Goal: Register for event/course

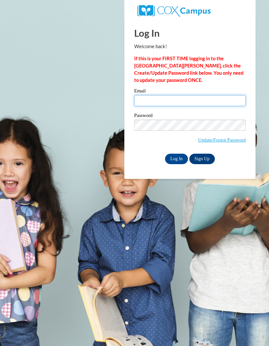
click at [213, 106] on input "Email" at bounding box center [189, 100] width 111 height 11
click at [212, 104] on input "Email" at bounding box center [189, 100] width 111 height 11
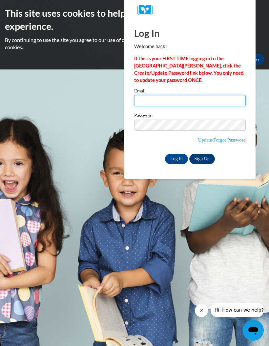
type input "[EMAIL_ADDRESS][DOMAIN_NAME]"
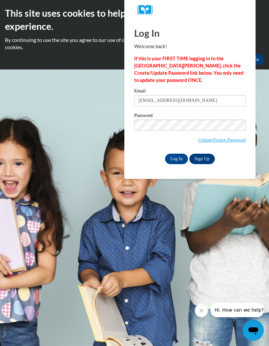
click at [180, 159] on input "Log In" at bounding box center [176, 159] width 23 height 10
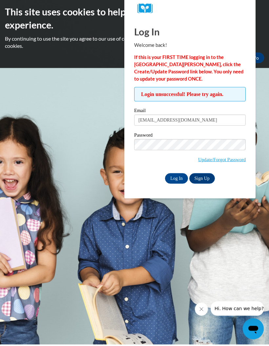
click at [177, 177] on input "Log In" at bounding box center [176, 180] width 23 height 10
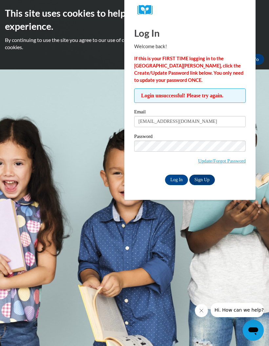
click at [233, 158] on link "Update/Forgot Password" at bounding box center [222, 160] width 48 height 5
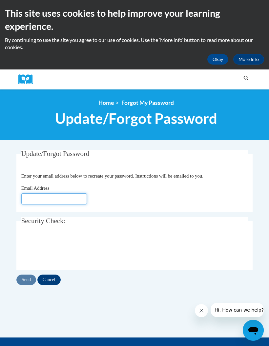
click at [80, 201] on input "Email Address" at bounding box center [54, 198] width 66 height 11
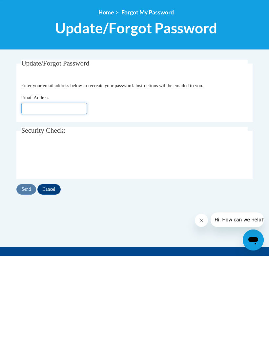
type input "[EMAIL_ADDRESS][DOMAIN_NAME]"
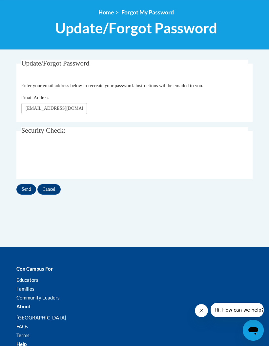
click at [22, 193] on input "Send" at bounding box center [26, 189] width 20 height 10
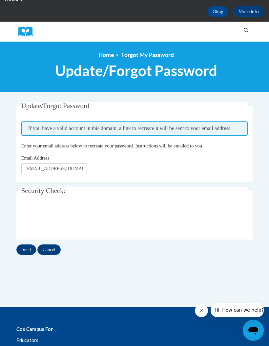
scroll to position [74, 0]
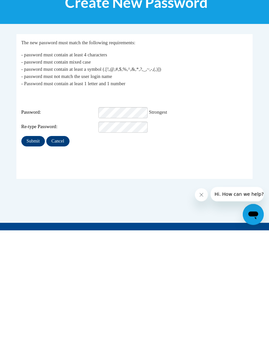
click at [36, 252] on input "Submit" at bounding box center [33, 257] width 24 height 10
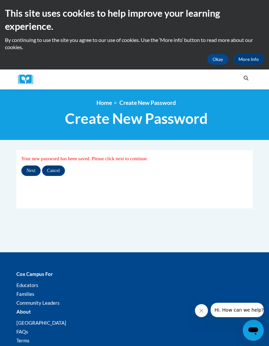
click at [30, 171] on input "Next" at bounding box center [30, 171] width 19 height 10
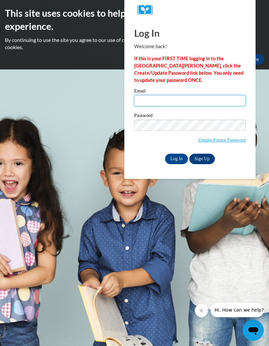
click at [213, 98] on input "Email" at bounding box center [189, 100] width 111 height 11
type input "Kennedystreeter3@gmail.com"
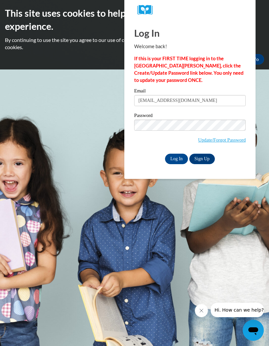
click at [174, 163] on input "Log In" at bounding box center [176, 159] width 23 height 10
click at [178, 162] on input "Log In" at bounding box center [176, 159] width 23 height 10
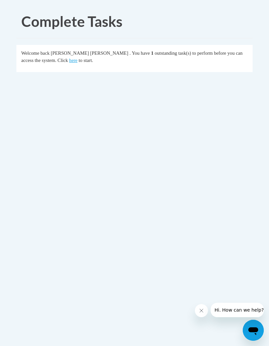
click at [69, 63] on link "here" at bounding box center [73, 60] width 8 height 5
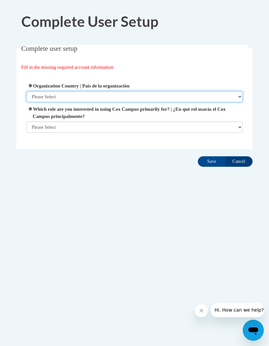
click at [32, 97] on select "Please Select United States | Estados Unidos Outside of the United States | Fue…" at bounding box center [134, 96] width 217 height 11
click at [39, 93] on select "Please Select United States | Estados Unidos Outside of the United States | Fue…" at bounding box center [134, 96] width 217 height 11
click at [44, 96] on select "Please Select United States | Estados Unidos Outside of the United States | Fue…" at bounding box center [134, 96] width 217 height 11
select select "ad49bcad-a171-4b2e-b99c-48b446064914"
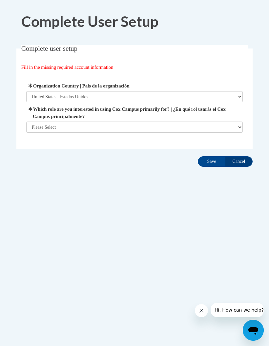
click at [174, 127] on select "Please Select College/University | Colegio/Universidad Community/Nonprofit Part…" at bounding box center [134, 127] width 217 height 11
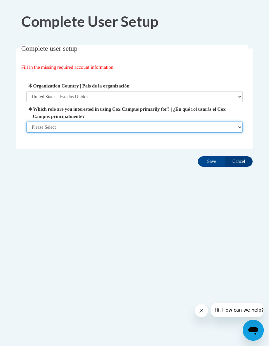
select select "fbf2d438-af2f-41f8-98f1-81c410e29de3"
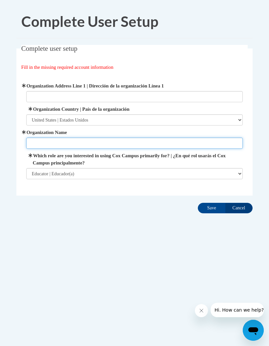
click at [188, 147] on input "Organization Name" at bounding box center [134, 143] width 217 height 11
click at [32, 146] on input "Clifton School" at bounding box center [134, 143] width 217 height 11
click at [31, 140] on input "Clifton School" at bounding box center [134, 143] width 217 height 11
type input "The Clifton School"
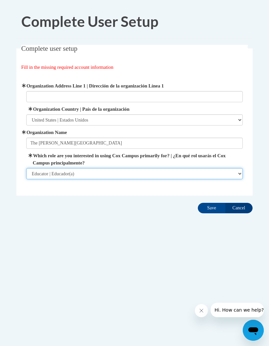
click at [139, 168] on select "Please Select College/University | Colegio/Universidad Community/Nonprofit Part…" at bounding box center [134, 173] width 217 height 11
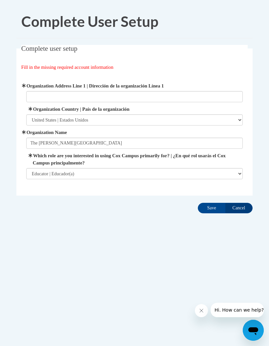
click at [206, 207] on input "Save" at bounding box center [212, 208] width 28 height 10
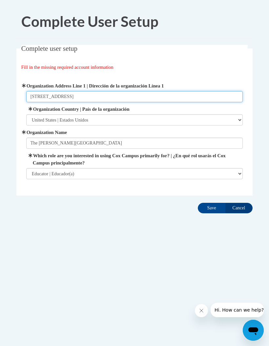
type input "1900 Starvine Way"
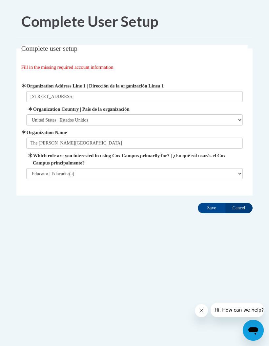
click at [210, 203] on input "Save" at bounding box center [212, 208] width 28 height 10
click at [204, 208] on input "Save" at bounding box center [212, 208] width 28 height 10
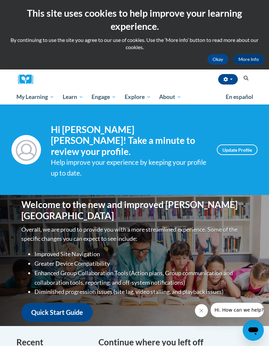
click at [217, 54] on button "Okay" at bounding box center [217, 59] width 21 height 10
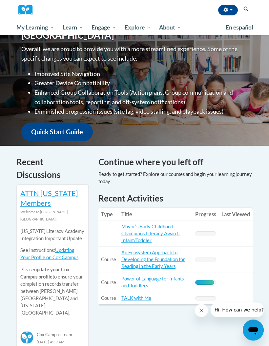
scroll to position [137, 0]
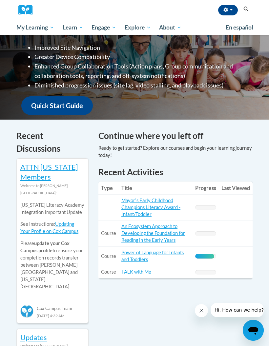
click at [160, 198] on link "Mayorʹs Early Childhood Champions Literacy Award - Infant/Toddler" at bounding box center [150, 207] width 59 height 19
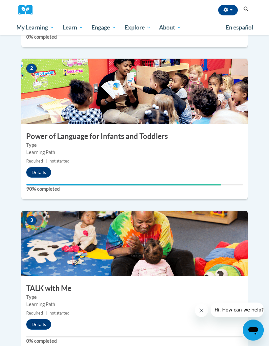
scroll to position [341, 0]
click at [37, 172] on button "Details" at bounding box center [38, 172] width 25 height 10
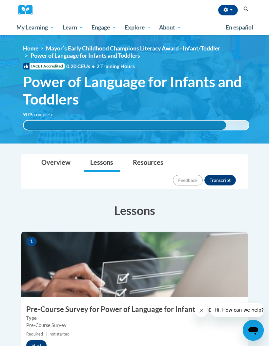
click at [32, 340] on button "Start" at bounding box center [36, 345] width 20 height 10
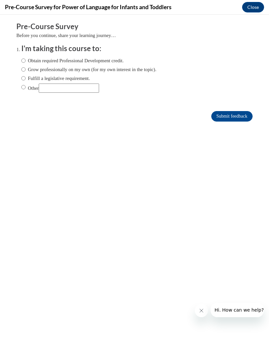
click at [23, 57] on input "Obtain required Professional Development credit." at bounding box center [23, 60] width 4 height 7
radio input "true"
click at [244, 126] on form "Pre-Course Survey Before you continue, share your learning journey… I'm taking …" at bounding box center [134, 75] width 236 height 107
click at [243, 122] on input "Submit feedback" at bounding box center [231, 116] width 41 height 10
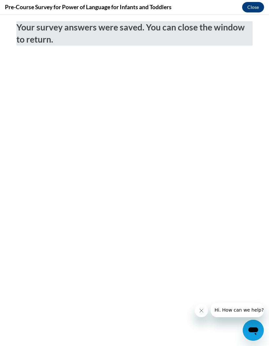
click at [248, 7] on button "Close" at bounding box center [253, 7] width 22 height 10
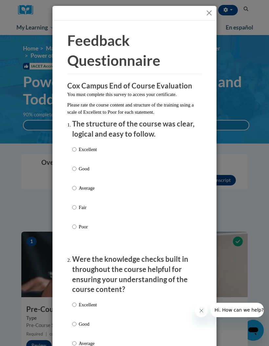
click at [77, 146] on label "Excellent" at bounding box center [84, 155] width 25 height 18
click at [76, 146] on input "Excellent" at bounding box center [74, 149] width 4 height 7
radio input "true"
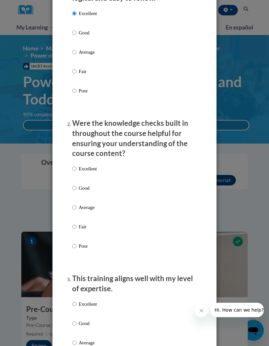
click at [74, 165] on input "Excellent" at bounding box center [74, 168] width 4 height 7
radio input "true"
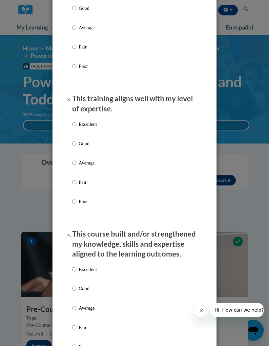
scroll to position [317, 0]
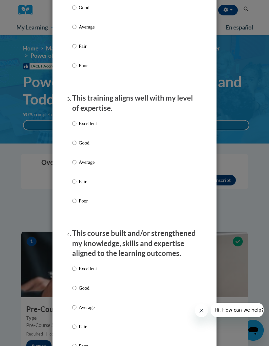
click at [76, 120] on input "Excellent" at bounding box center [74, 123] width 4 height 7
radio input "true"
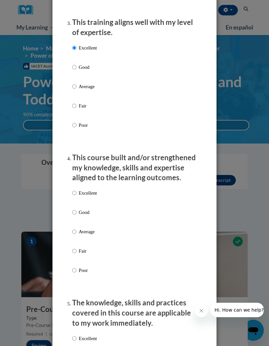
scroll to position [397, 0]
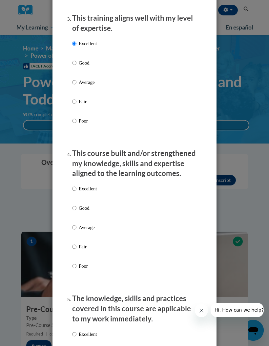
click at [74, 185] on input "Excellent" at bounding box center [74, 188] width 4 height 7
radio input "true"
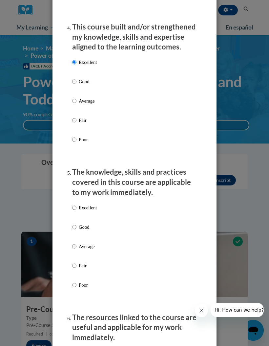
scroll to position [529, 0]
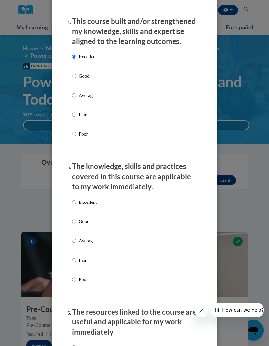
click at [73, 199] on input "Excellent" at bounding box center [74, 202] width 4 height 7
radio input "true"
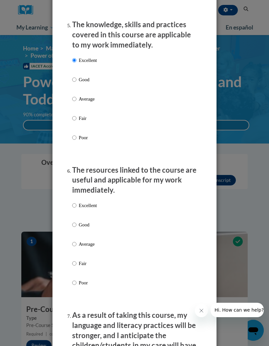
scroll to position [676, 0]
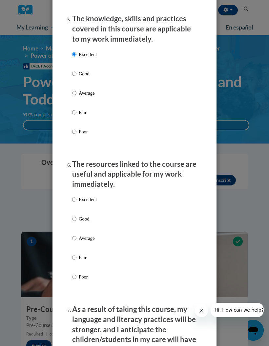
click at [71, 193] on ol "The structure of the course was clear, logical and easy to follow. Excellent Go…" at bounding box center [134, 161] width 134 height 1437
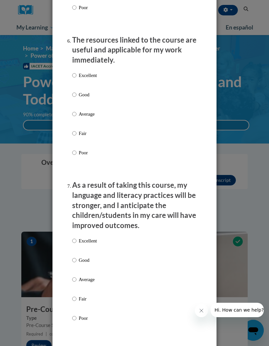
scroll to position [795, 0]
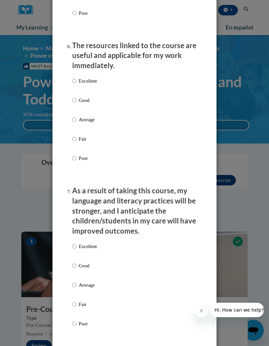
click at [76, 77] on input "Excellent" at bounding box center [74, 80] width 4 height 7
radio input "true"
click at [76, 243] on input "Excellent" at bounding box center [74, 246] width 4 height 7
radio input "true"
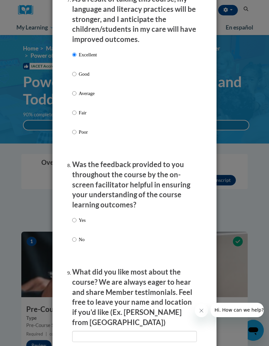
scroll to position [992, 0]
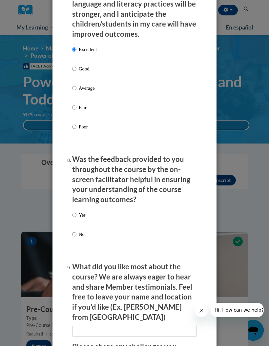
click at [75, 211] on input "Yes" at bounding box center [74, 214] width 4 height 7
radio input "true"
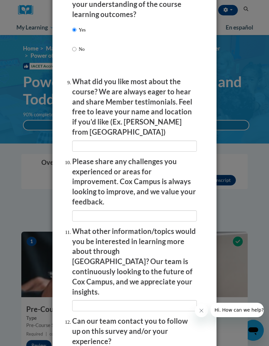
scroll to position [1177, 0]
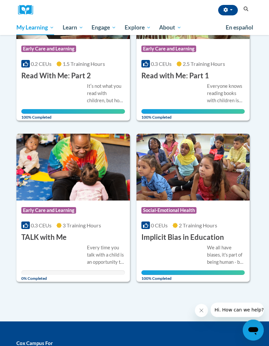
scroll to position [332, 0]
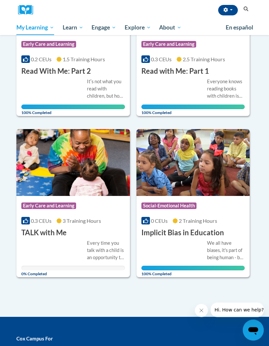
click at [117, 230] on div "Course Category: Early Care and Learning 0.3 CEUs 3 Training Hours COURSE TALK …" at bounding box center [72, 217] width 113 height 42
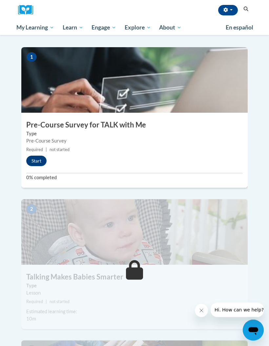
scroll to position [150, 0]
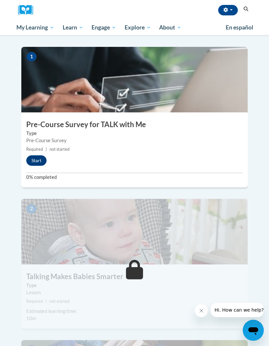
click at [43, 155] on button "Start" at bounding box center [36, 160] width 20 height 10
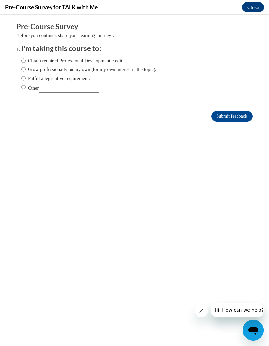
scroll to position [0, 0]
click at [114, 64] on label "Obtain required Professional Development credit." at bounding box center [72, 60] width 102 height 7
click at [26, 64] on input "Obtain required Professional Development credit." at bounding box center [23, 60] width 4 height 7
radio input "true"
click at [244, 127] on form "Pre-Course Survey Before you continue, share your learning journey… I'm taking …" at bounding box center [134, 75] width 236 height 107
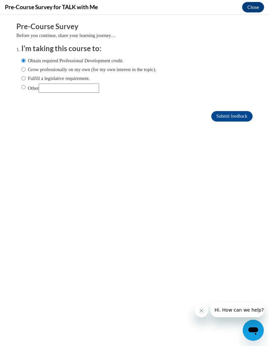
click at [234, 115] on input "Submit feedback" at bounding box center [231, 116] width 41 height 10
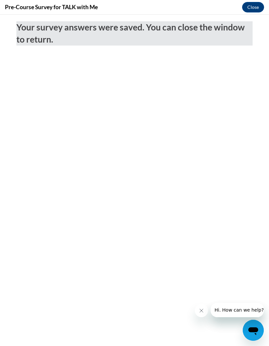
click at [255, 2] on button "Close" at bounding box center [253, 7] width 22 height 10
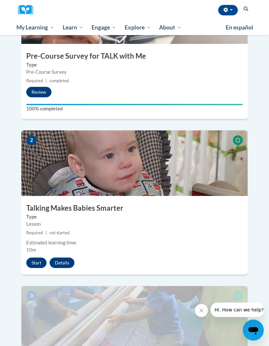
scroll to position [218, 0]
click at [26, 258] on button "Start" at bounding box center [36, 263] width 20 height 10
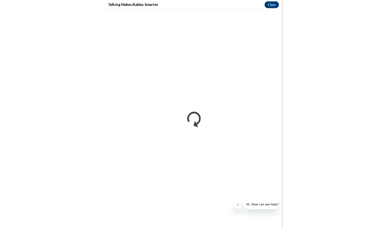
scroll to position [393, 0]
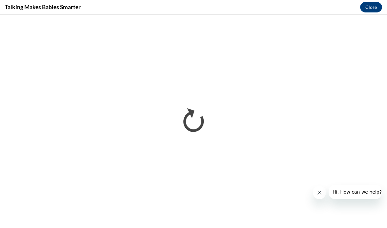
click at [268, 192] on button "Close message from company" at bounding box center [319, 192] width 13 height 13
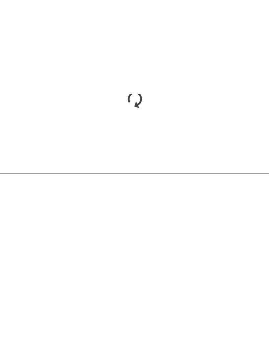
scroll to position [533, 0]
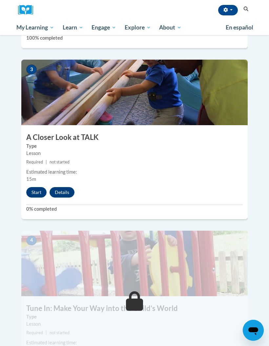
scroll to position [462, 0]
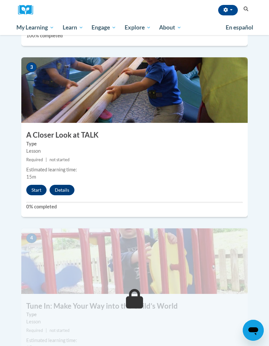
click at [33, 185] on button "Start" at bounding box center [36, 190] width 20 height 10
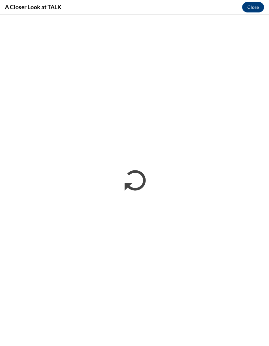
scroll to position [0, 0]
